Goal: Use online tool/utility: Utilize a website feature to perform a specific function

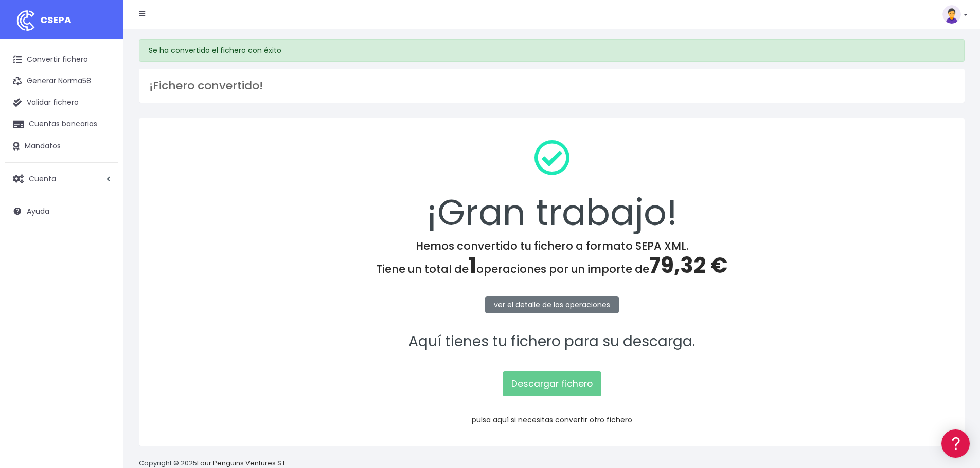
click at [547, 419] on link "pulsa aquí si necesitas convertir otro fichero" at bounding box center [552, 420] width 160 height 10
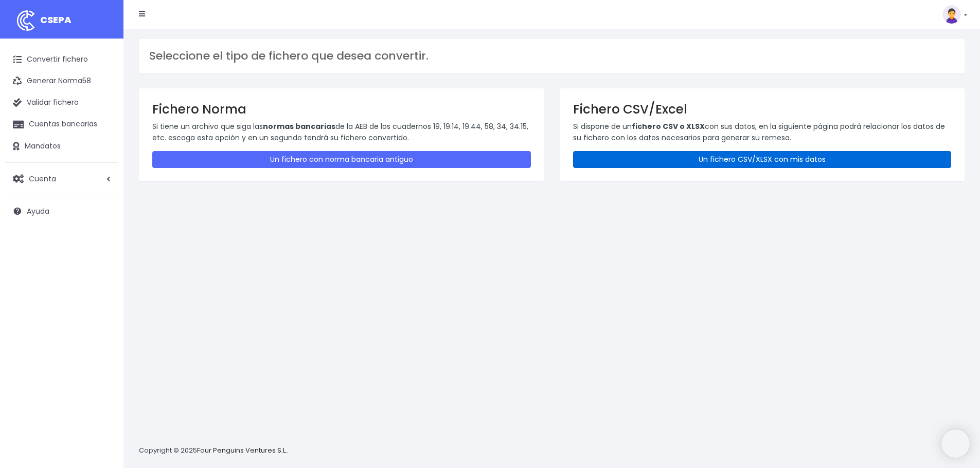
click at [614, 156] on link "Un fichero CSV/XLSX con mis datos" at bounding box center [762, 159] width 378 height 17
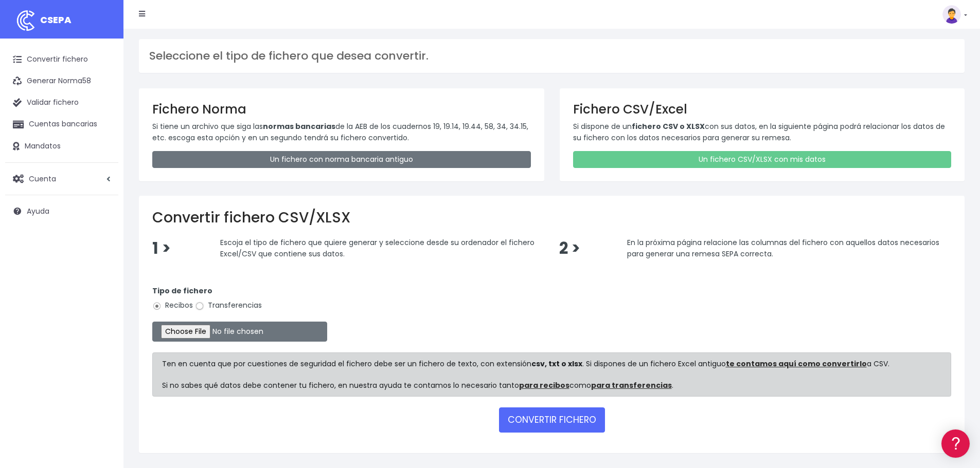
click at [195, 305] on input "Transferencias" at bounding box center [199, 306] width 9 height 9
radio input "true"
click at [207, 337] on input "file" at bounding box center [239, 332] width 175 height 20
type input "C:\fakepath\Remesa Pagos Confort^M 26082025.xlsx"
click at [537, 422] on button "CONVERTIR FICHERO" at bounding box center [552, 420] width 106 height 25
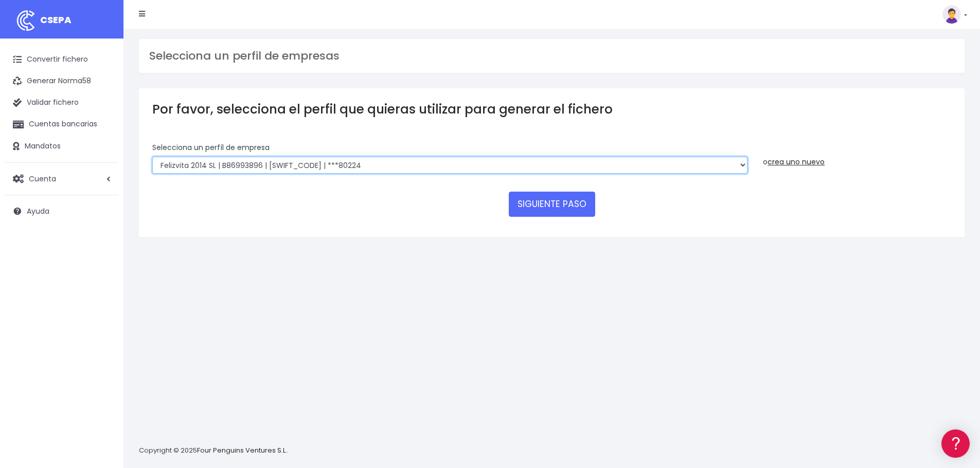
click at [389, 165] on select "Felizvita 2014 SL | B86993896 | CAIXESBBXXX | ***80224 Assisvita Asistencia S.L…" at bounding box center [449, 165] width 595 height 17
select select "1686"
click at [152, 157] on select "Felizvita 2014 SL | B86993896 | CAIXESBBXXX | ***80224 Assisvita Asistencia S.L…" at bounding box center [449, 165] width 595 height 17
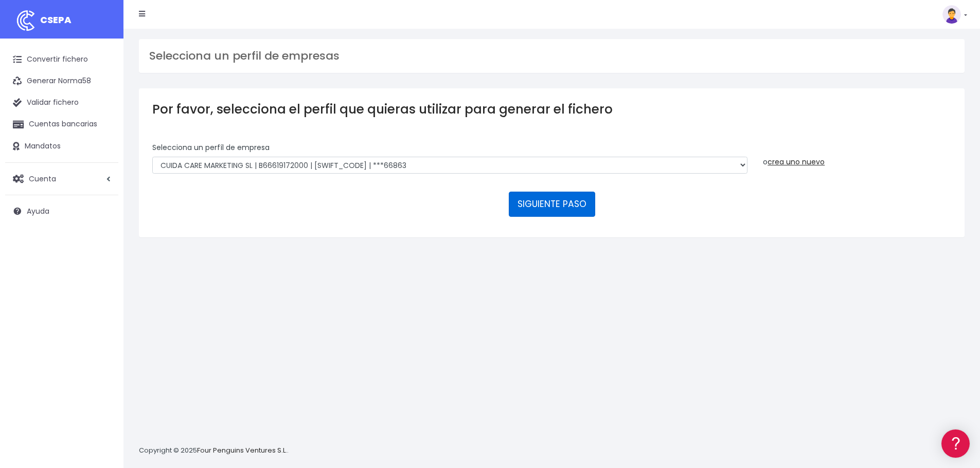
click at [540, 202] on button "SIGUIENTE PASO" at bounding box center [552, 204] width 86 height 25
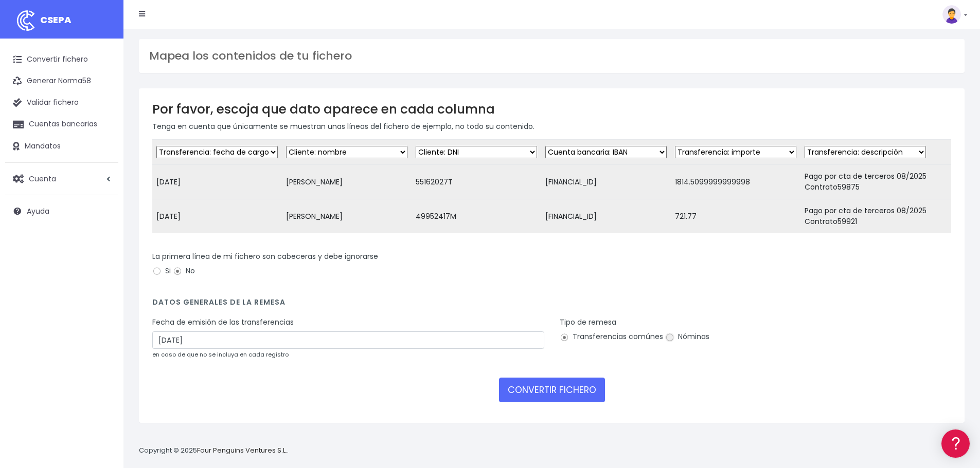
click at [667, 342] on input "Nóminas" at bounding box center [669, 337] width 9 height 9
radio input "true"
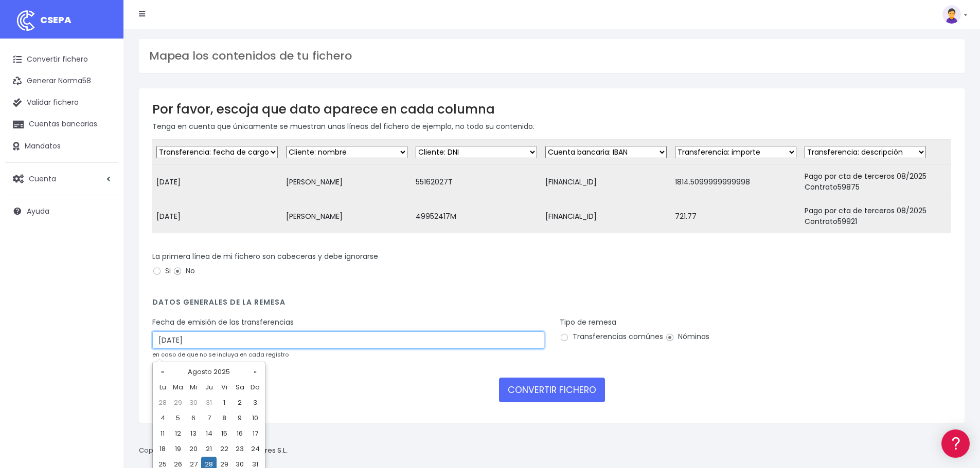
click at [231, 349] on input "28/08/2025" at bounding box center [348, 340] width 392 height 17
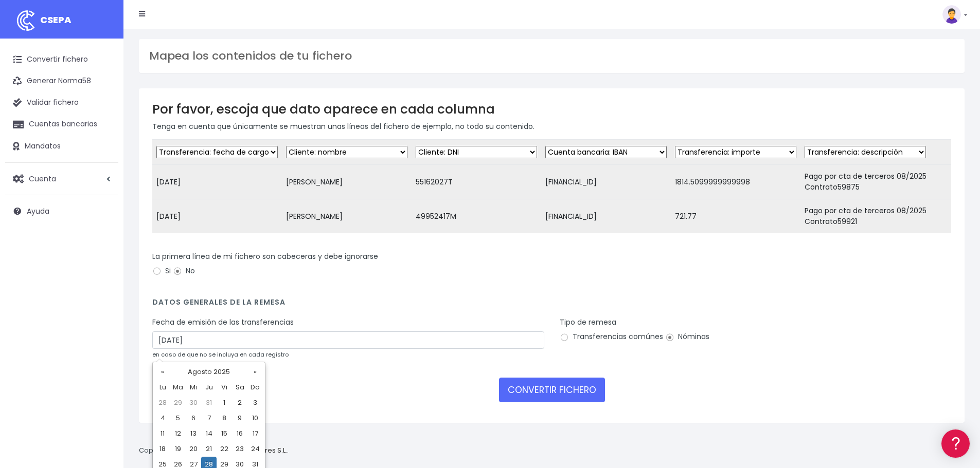
drag, startPoint x: 176, startPoint y: 462, endPoint x: 189, endPoint y: 461, distance: 13.4
click at [178, 462] on td "26" at bounding box center [177, 464] width 15 height 15
type input "26/08/2025"
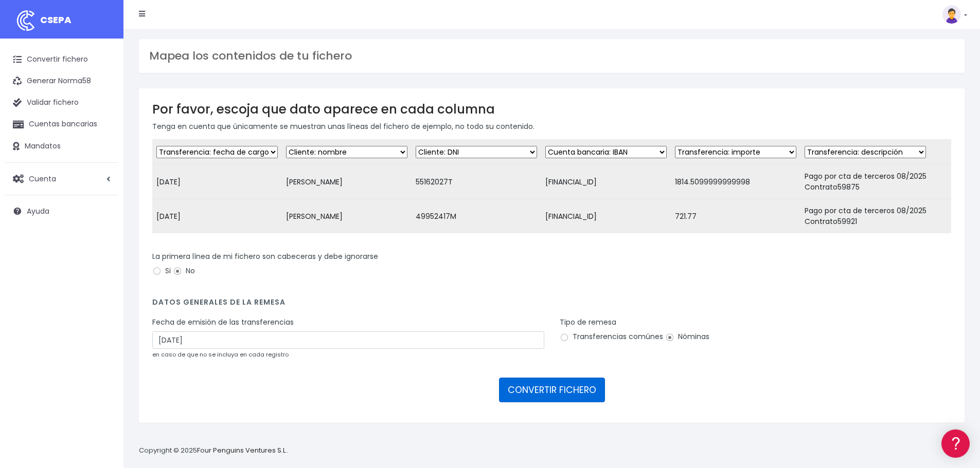
click at [539, 401] on button "CONVERTIR FICHERO" at bounding box center [552, 390] width 106 height 25
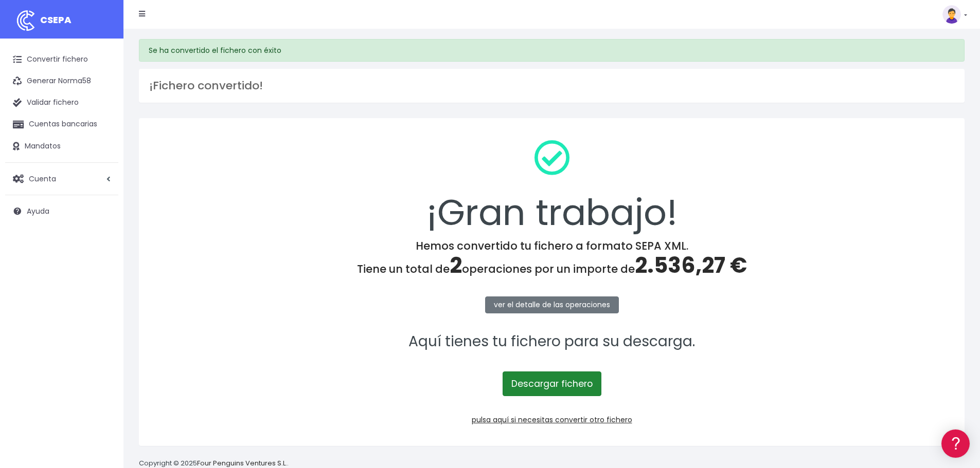
click at [554, 386] on link "Descargar fichero" at bounding box center [551, 384] width 99 height 25
